Goal: Use online tool/utility: Use online tool/utility

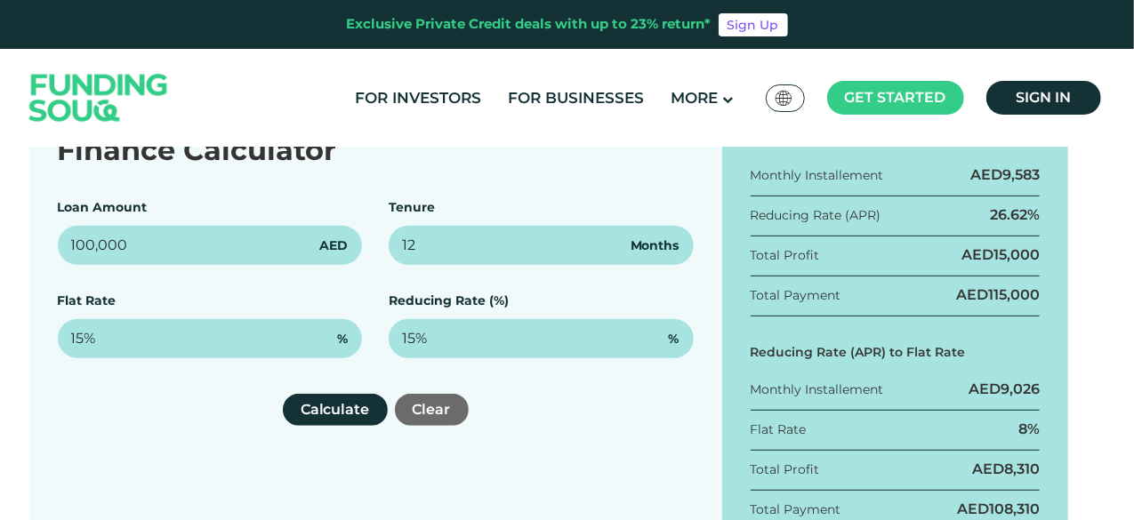
scroll to position [302, 0]
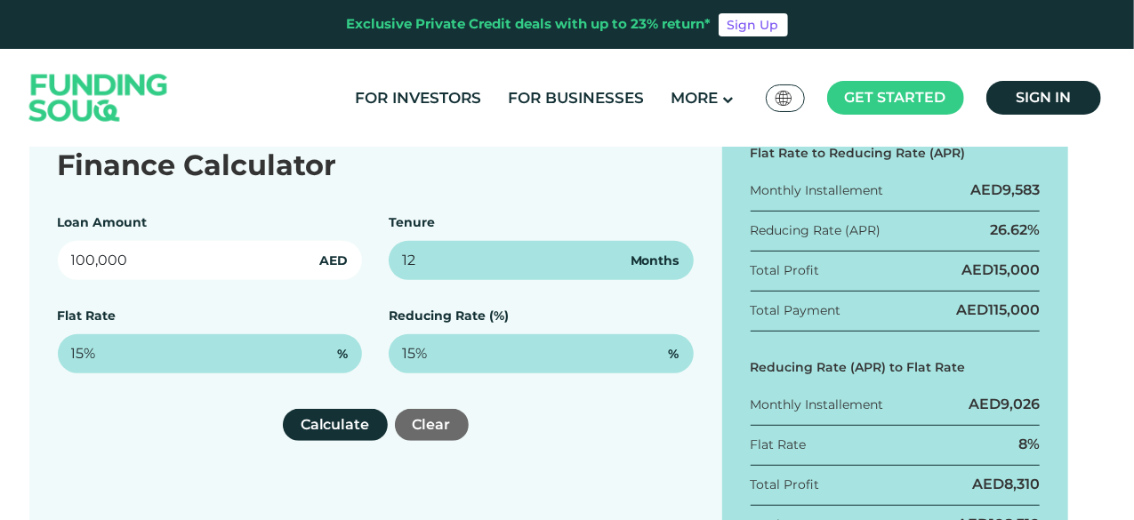
click at [195, 267] on input "100,000" at bounding box center [210, 260] width 305 height 39
type input "10,000"
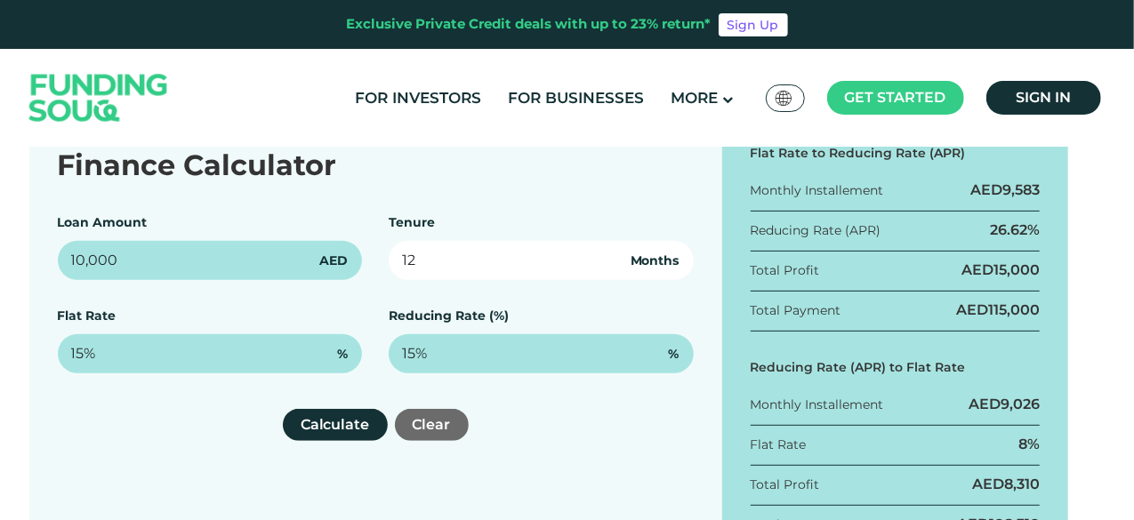
drag, startPoint x: 464, startPoint y: 257, endPoint x: 283, endPoint y: 242, distance: 182.0
click at [283, 242] on div "Loan Amount 10,000 AED Tenure 12 Months Flat Rate 15% % Reducing Rate (%) 15% %" at bounding box center [376, 293] width 636 height 160
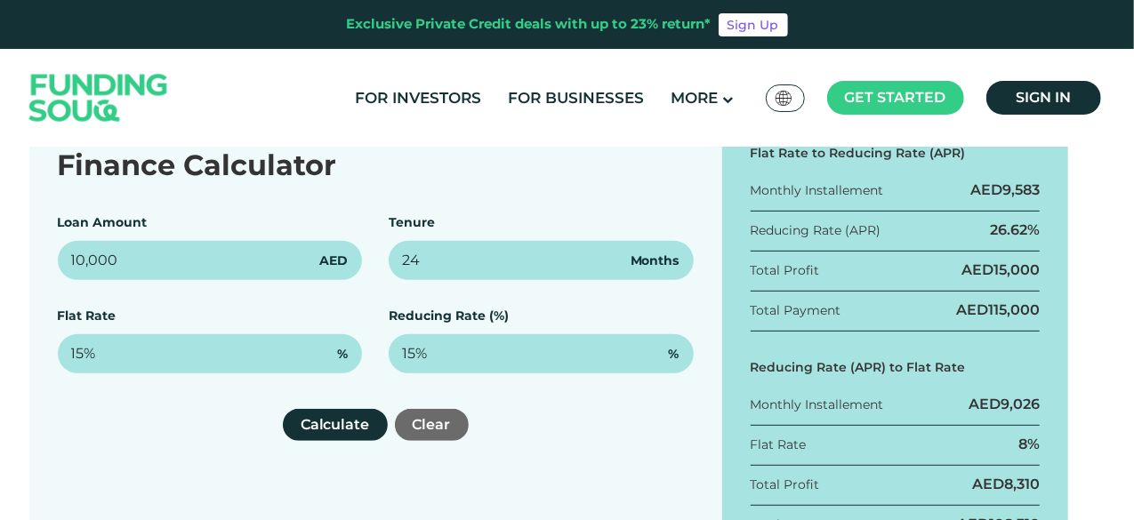
click at [567, 438] on div "Calculate Clear" at bounding box center [376, 425] width 636 height 32
click at [348, 420] on button "Calculate" at bounding box center [335, 425] width 105 height 32
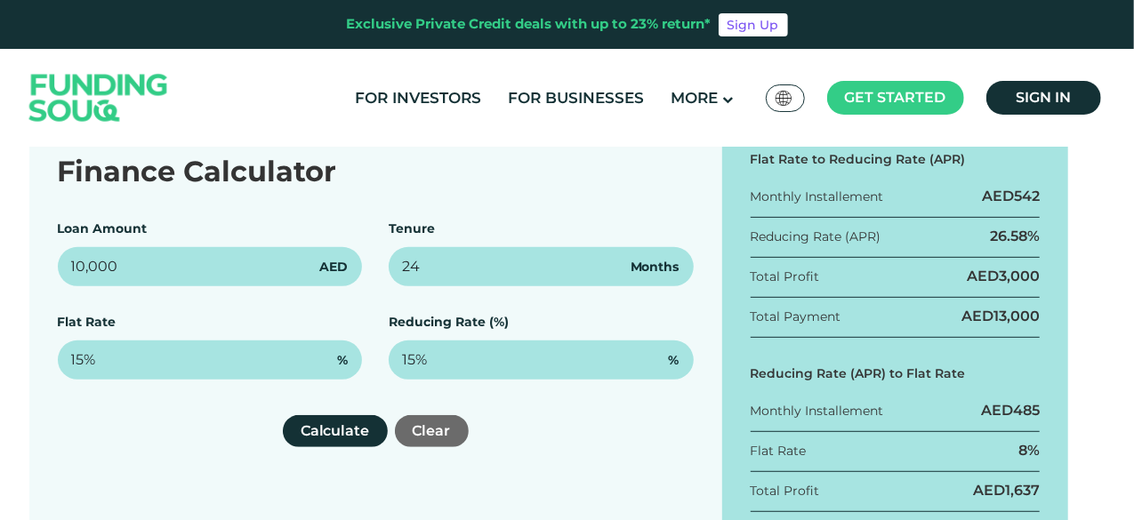
scroll to position [292, 0]
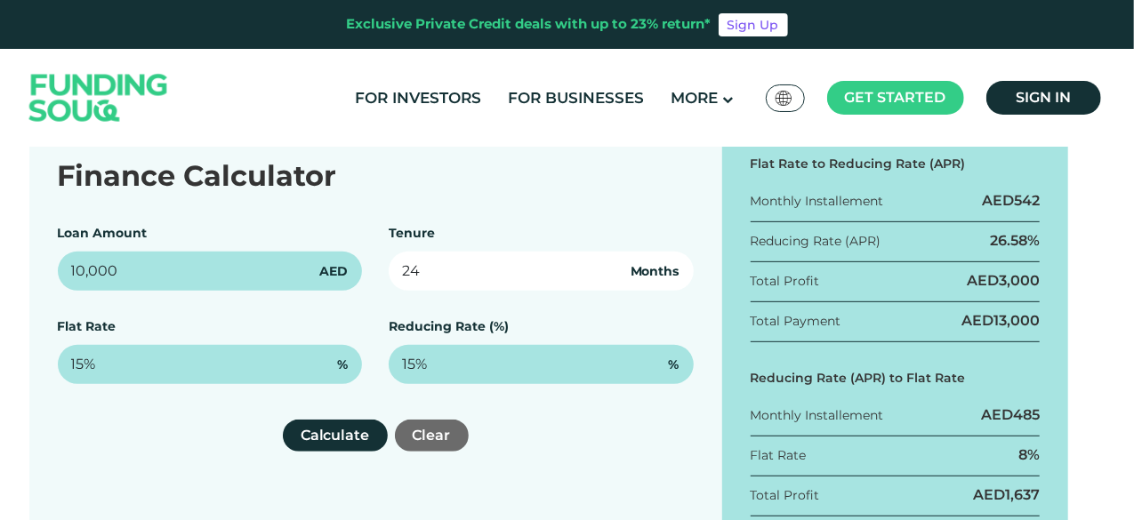
drag, startPoint x: 439, startPoint y: 267, endPoint x: 288, endPoint y: 259, distance: 151.4
click at [288, 259] on div "Loan Amount 10,000 AED Tenure 24 Months Flat Rate 15% % Reducing Rate (%) 15% %" at bounding box center [376, 304] width 636 height 160
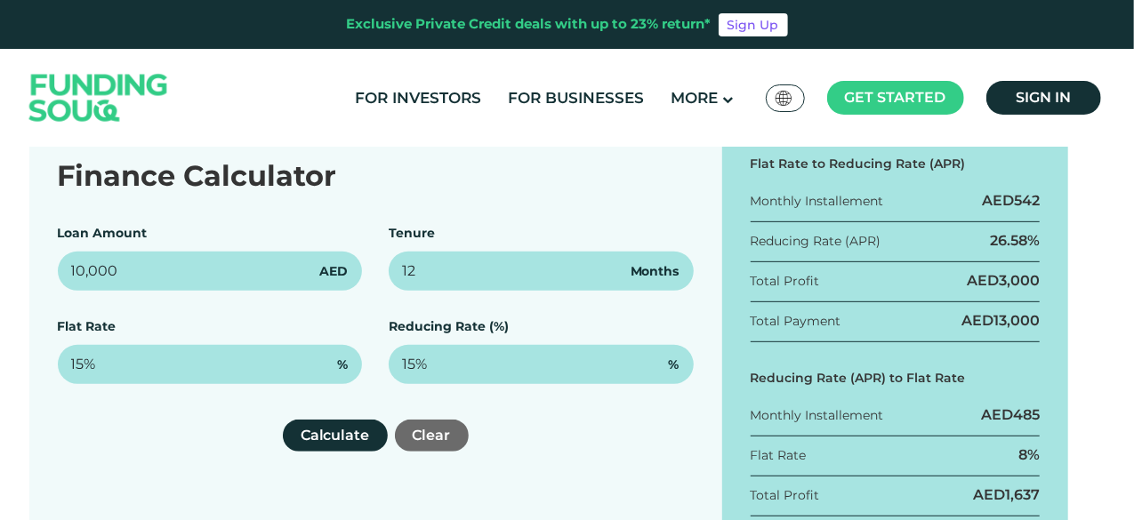
click at [541, 396] on div "Finance Calculator Loan Amount 10,000 AED Tenure 12 Months Flat Rate 15% % Redu…" at bounding box center [375, 360] width 693 height 468
click at [345, 444] on button "Calculate" at bounding box center [335, 436] width 105 height 32
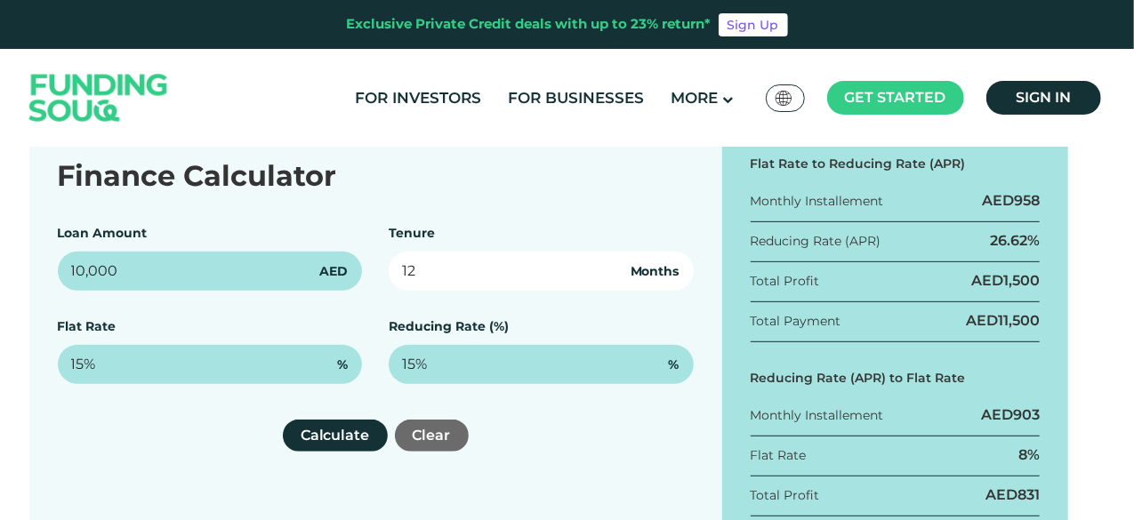
drag, startPoint x: 438, startPoint y: 275, endPoint x: 281, endPoint y: 293, distance: 158.4
click at [281, 293] on div "Loan Amount 10,000 AED Tenure 12 Months Flat Rate 15% % Reducing Rate (%) 15% %" at bounding box center [376, 304] width 636 height 160
type input "24"
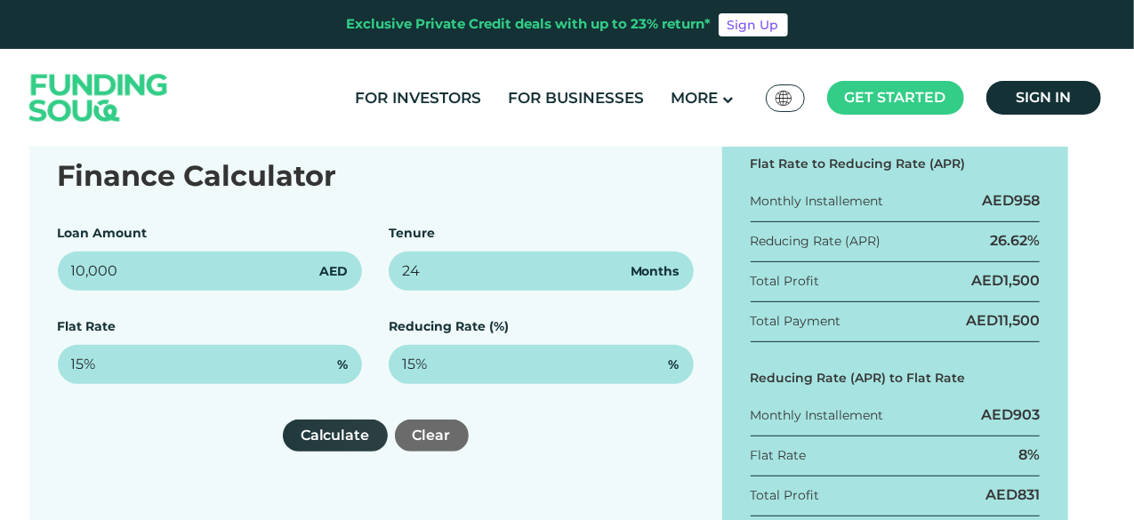
click at [325, 431] on button "Calculate" at bounding box center [335, 436] width 105 height 32
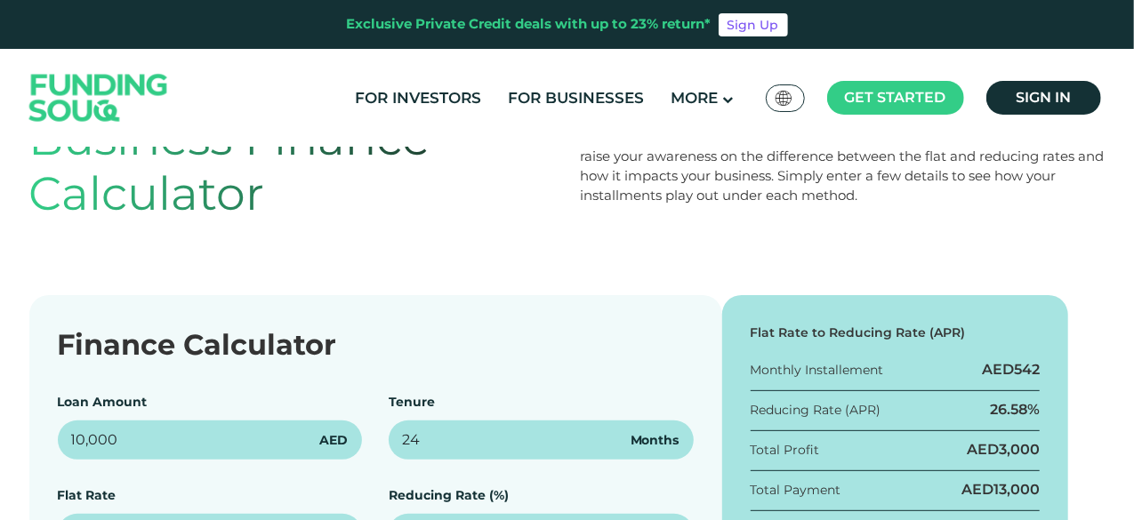
scroll to position [108, 0]
